Goal: Information Seeking & Learning: Learn about a topic

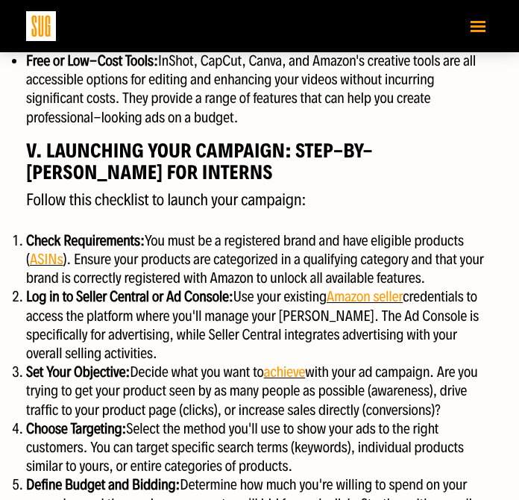
scroll to position [1903, 0]
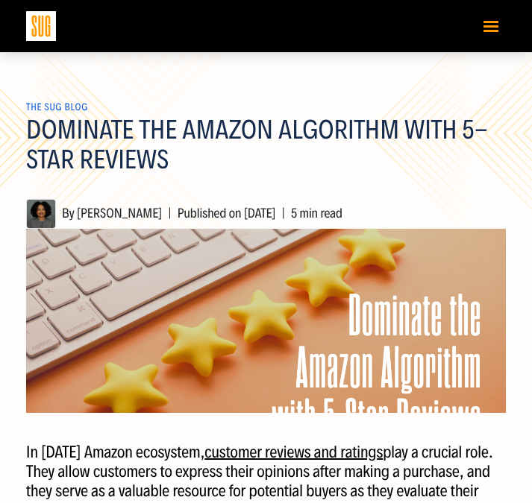
click at [482, 31] on button "Toggle navigation" at bounding box center [491, 26] width 30 height 26
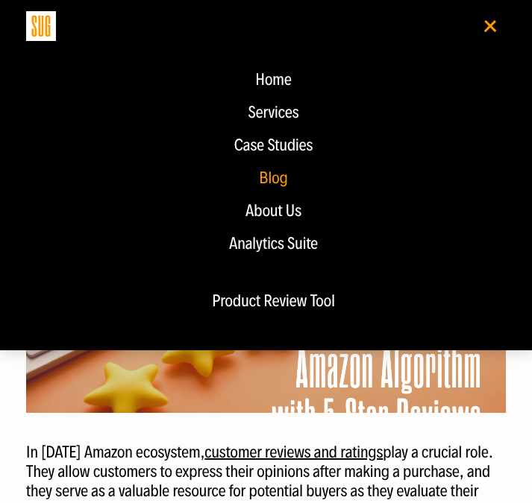
click at [277, 187] on div "Blog" at bounding box center [273, 178] width 465 height 18
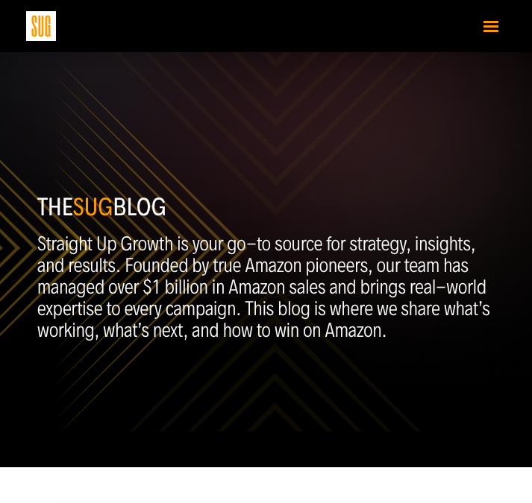
click at [489, 24] on button "Toggle navigation" at bounding box center [491, 26] width 30 height 26
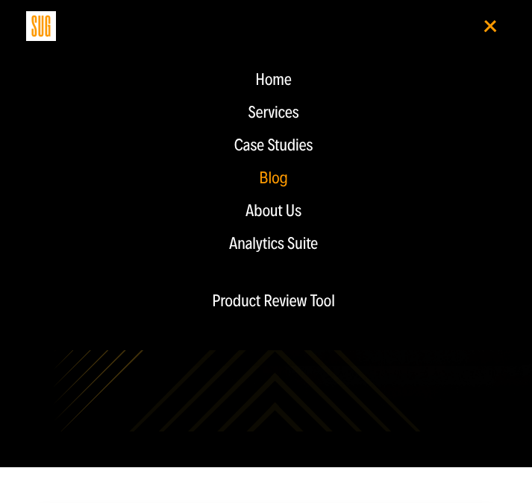
click at [277, 177] on div "Blog" at bounding box center [273, 178] width 465 height 18
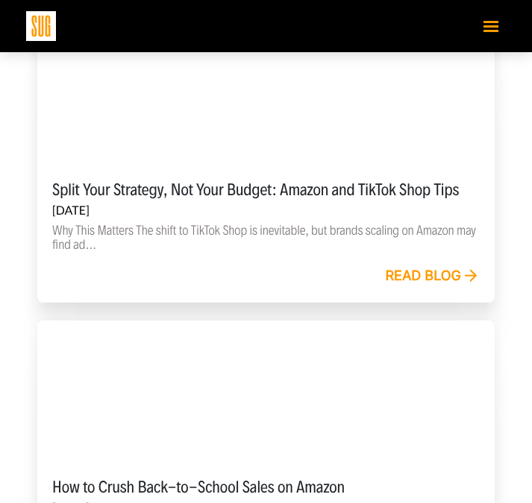
scroll to position [779, 0]
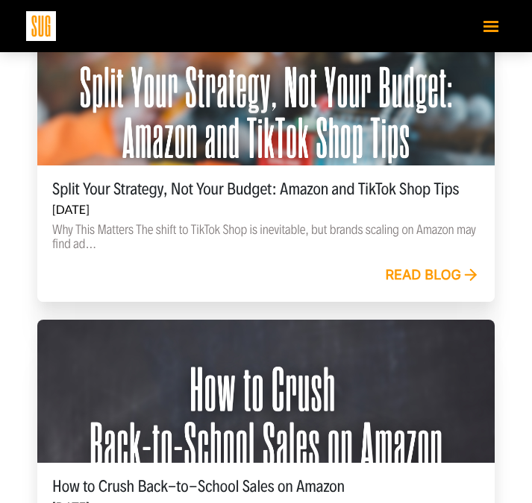
click at [461, 277] on icon at bounding box center [470, 275] width 19 height 19
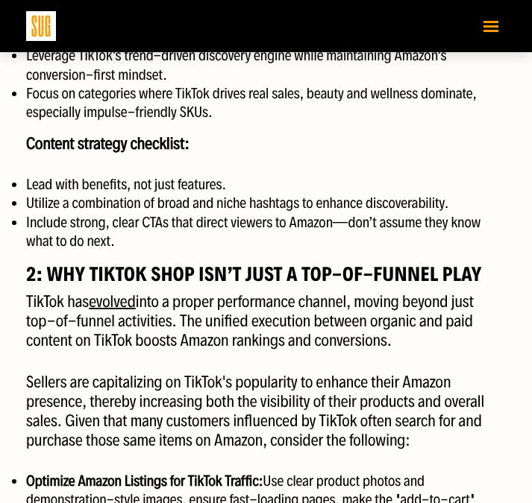
scroll to position [891, 0]
